Goal: Transaction & Acquisition: Purchase product/service

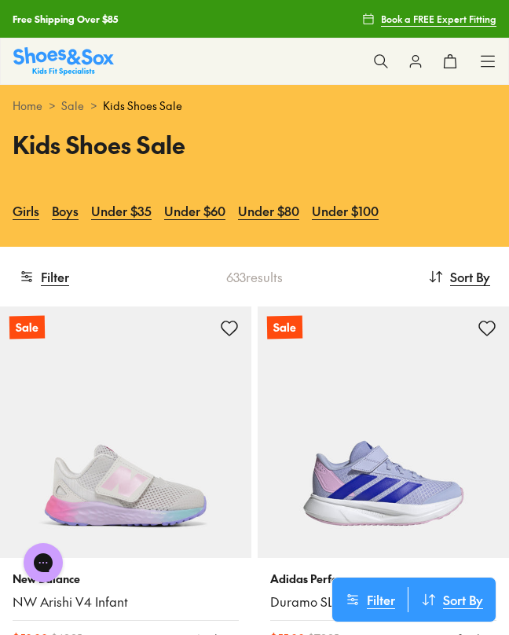
click at [42, 274] on button "Filter" at bounding box center [44, 276] width 50 height 35
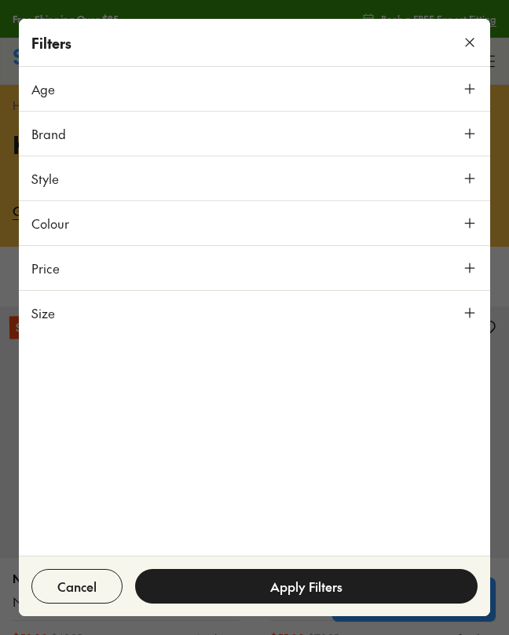
click at [464, 131] on icon at bounding box center [470, 134] width 16 height 16
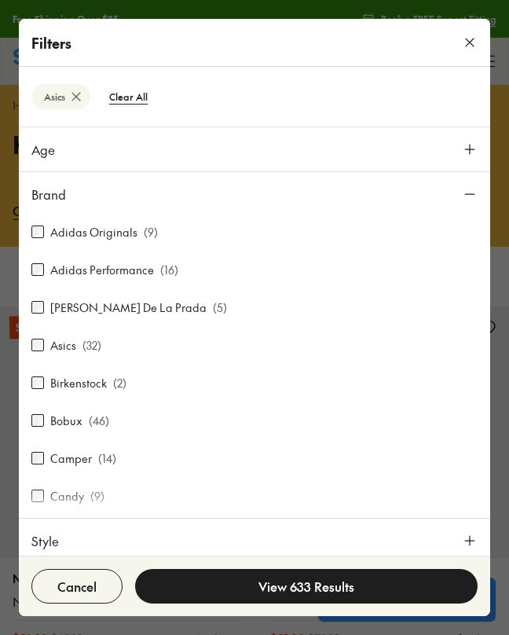
scroll to position [228, 0]
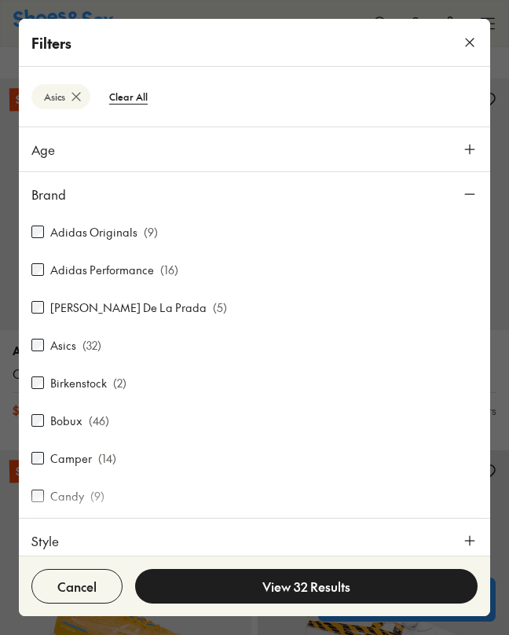
click at [301, 589] on button "View 32 Results" at bounding box center [306, 586] width 343 height 35
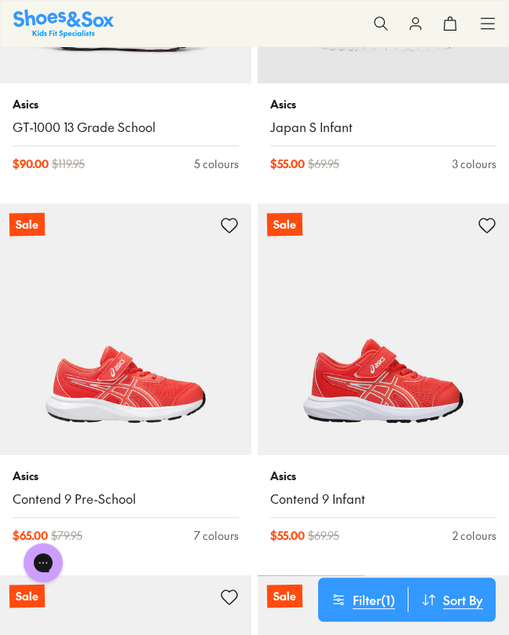
scroll to position [0, 0]
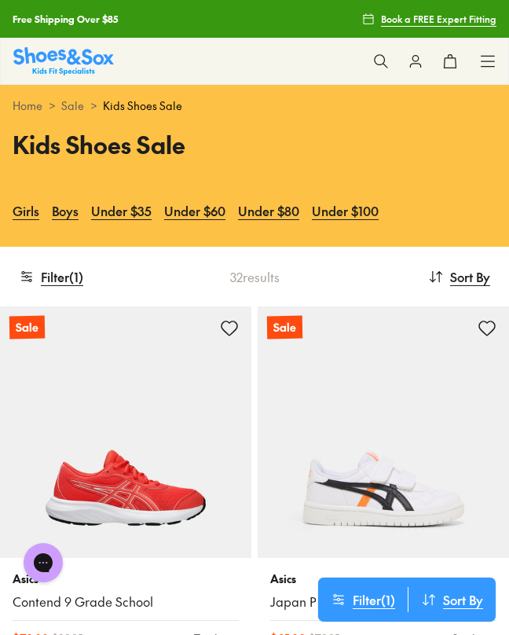
click at [65, 275] on button "Filter ( 1 )" at bounding box center [51, 276] width 64 height 35
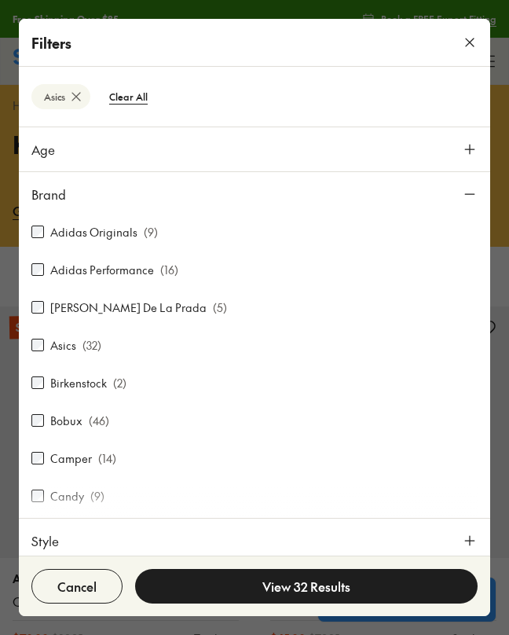
click at [464, 147] on icon at bounding box center [470, 149] width 16 height 16
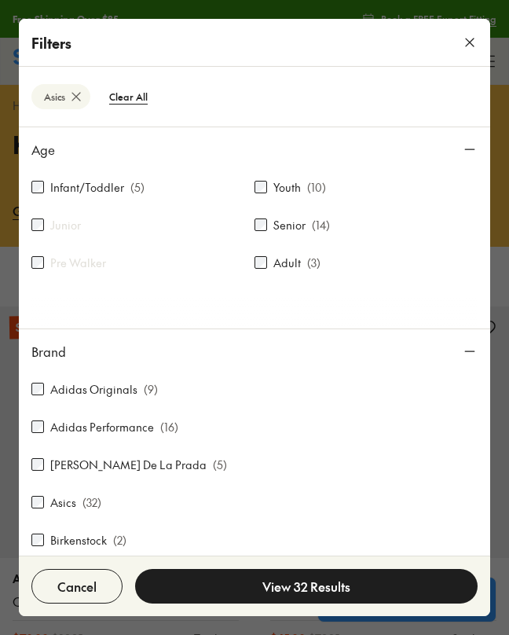
scroll to position [24, 0]
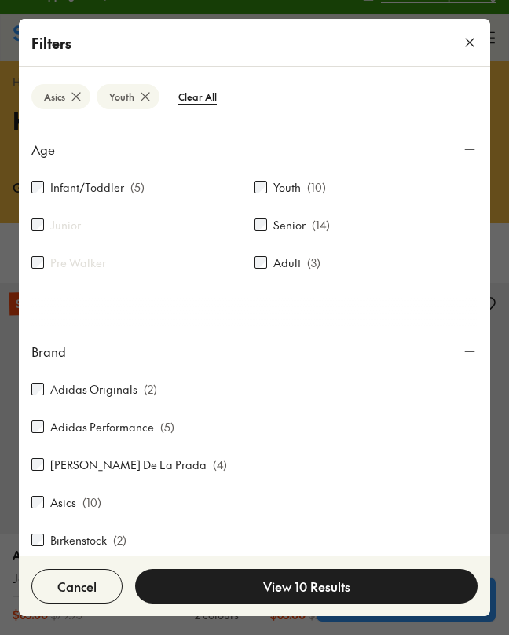
click at [310, 588] on button "View 10 Results" at bounding box center [306, 586] width 343 height 35
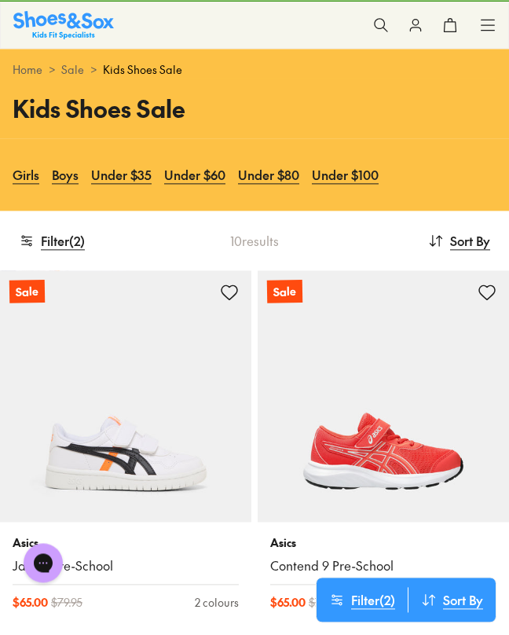
scroll to position [0, 0]
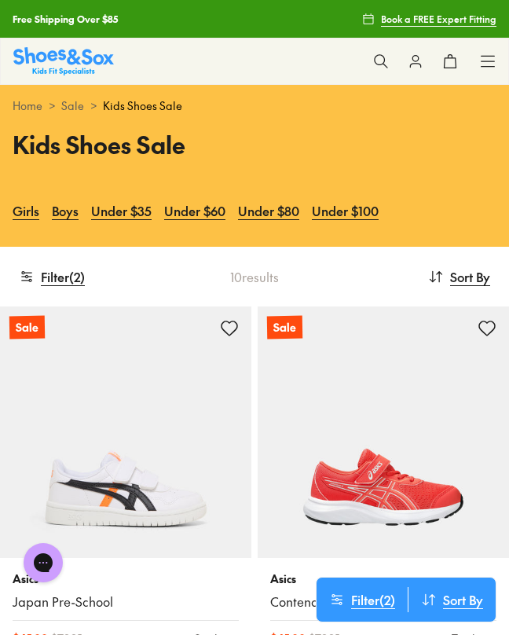
click at [64, 277] on button "Filter ( 2 )" at bounding box center [52, 276] width 66 height 35
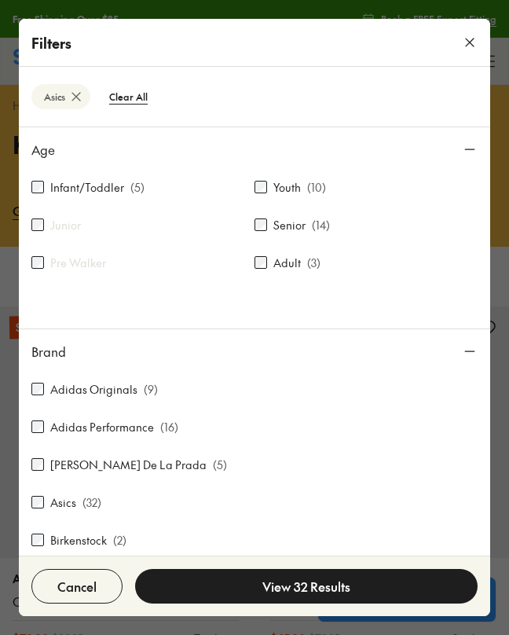
scroll to position [228, 0]
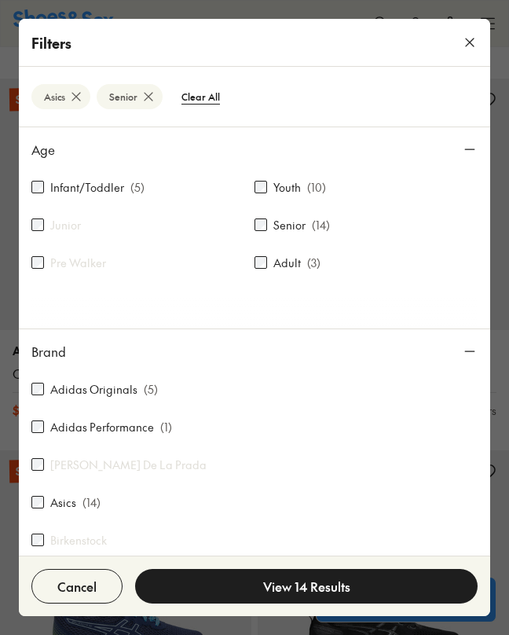
click at [303, 589] on button "View 14 Results" at bounding box center [306, 586] width 343 height 35
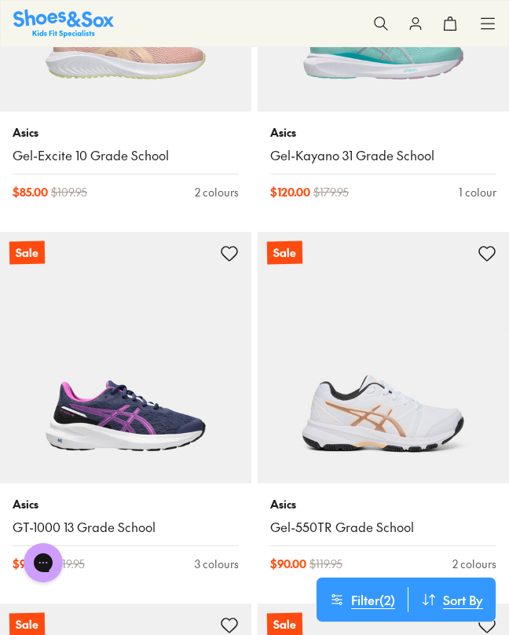
scroll to position [1190, 0]
